Goal: Transaction & Acquisition: Purchase product/service

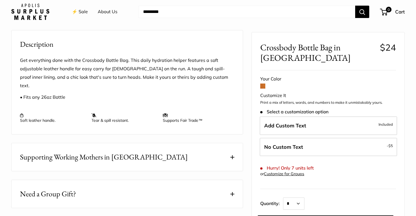
scroll to position [208, 0]
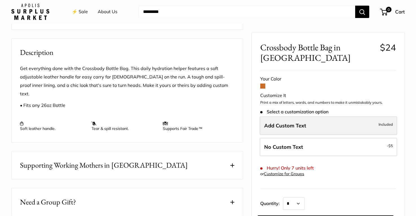
click at [281, 122] on span "Add Custom Text" at bounding box center [285, 125] width 42 height 6
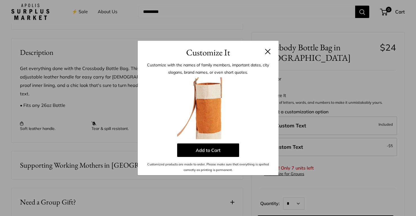
click at [264, 55] on h3 "Customize It" at bounding box center [208, 52] width 124 height 13
click at [266, 53] on button at bounding box center [268, 52] width 6 height 6
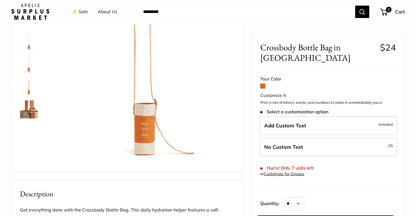
scroll to position [0, 0]
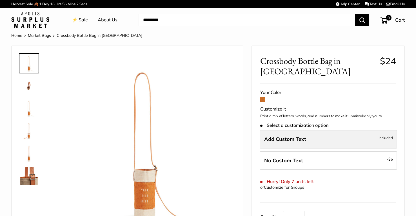
click at [293, 136] on span "Add Custom Text" at bounding box center [285, 139] width 42 height 6
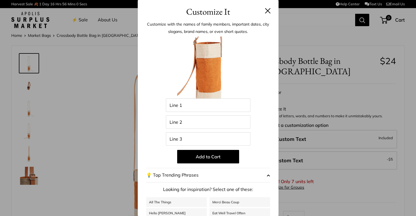
click at [267, 12] on button at bounding box center [268, 11] width 6 height 6
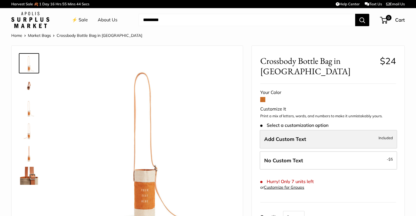
click at [269, 130] on label "Add Custom Text Included" at bounding box center [328, 139] width 137 height 19
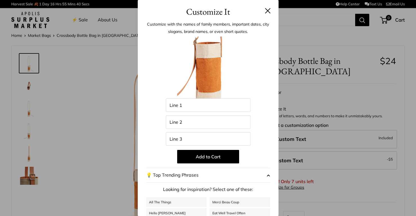
click at [268, 12] on button at bounding box center [268, 11] width 6 height 6
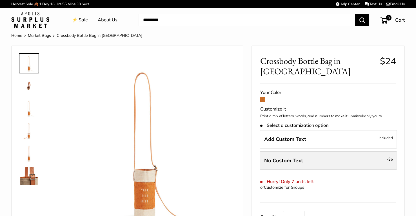
click at [280, 157] on span "No Custom Text" at bounding box center [283, 160] width 39 height 6
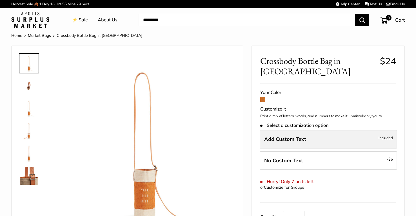
click at [279, 130] on label "Add Custom Text Included" at bounding box center [328, 139] width 137 height 19
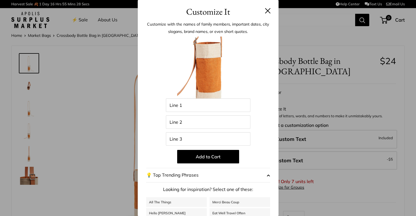
click at [267, 12] on button at bounding box center [268, 11] width 6 height 6
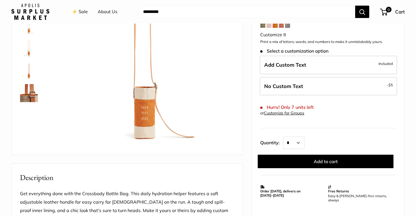
scroll to position [84, 0]
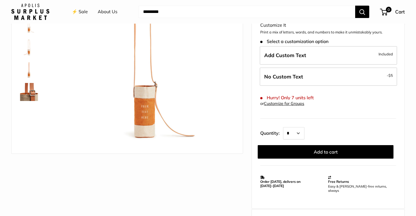
scroll to position [55, 0]
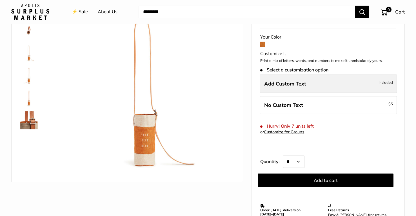
click at [277, 77] on label "Add Custom Text Included" at bounding box center [328, 84] width 137 height 19
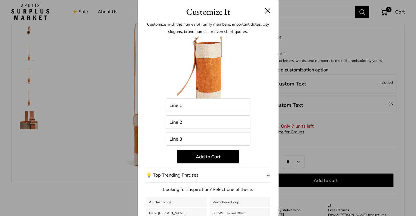
click at [267, 15] on h3 "Customize It" at bounding box center [208, 11] width 124 height 13
click at [268, 12] on button at bounding box center [268, 11] width 6 height 6
